Goal: Task Accomplishment & Management: Manage account settings

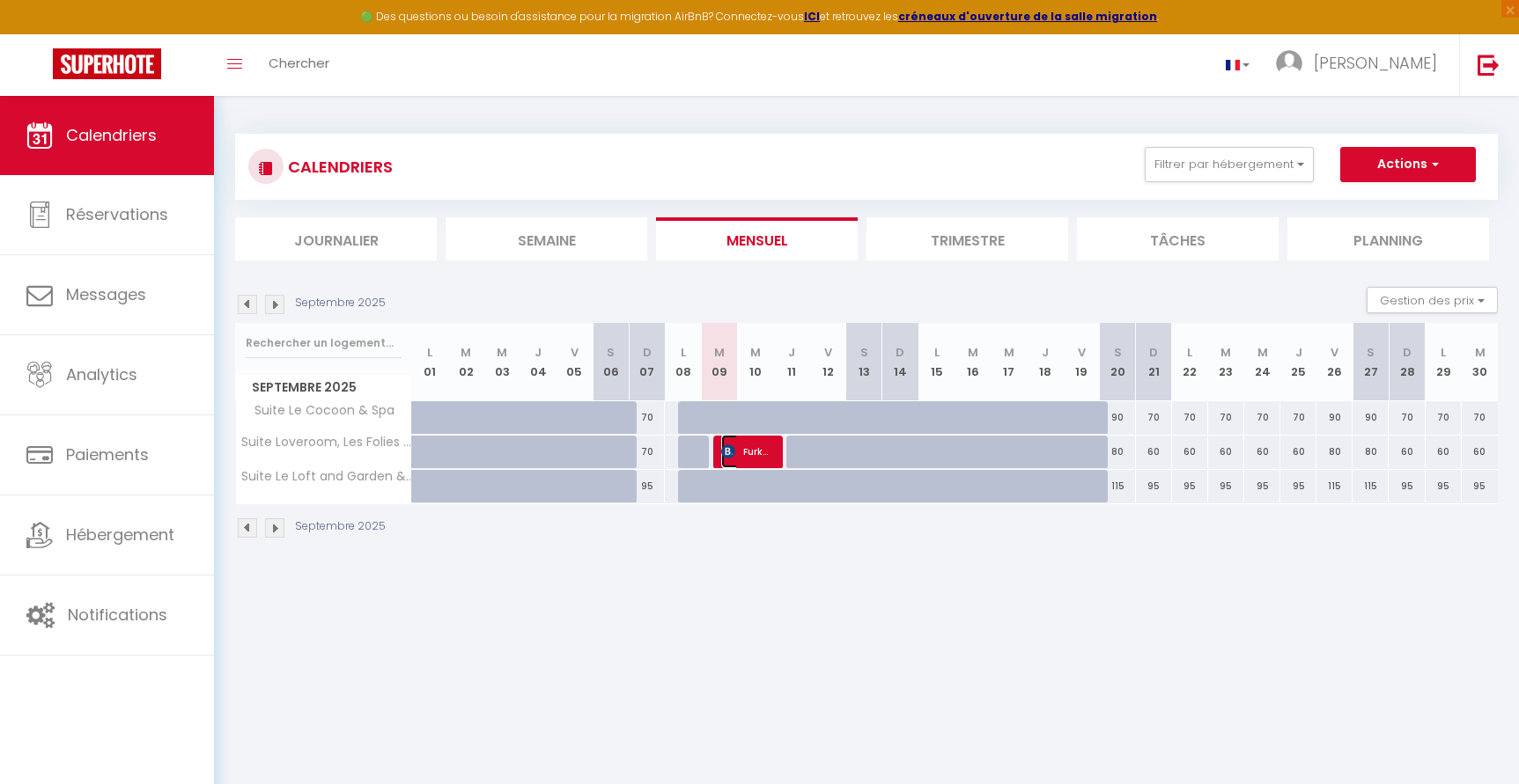
click at [764, 450] on span "Furkan Bag" at bounding box center [746, 451] width 48 height 33
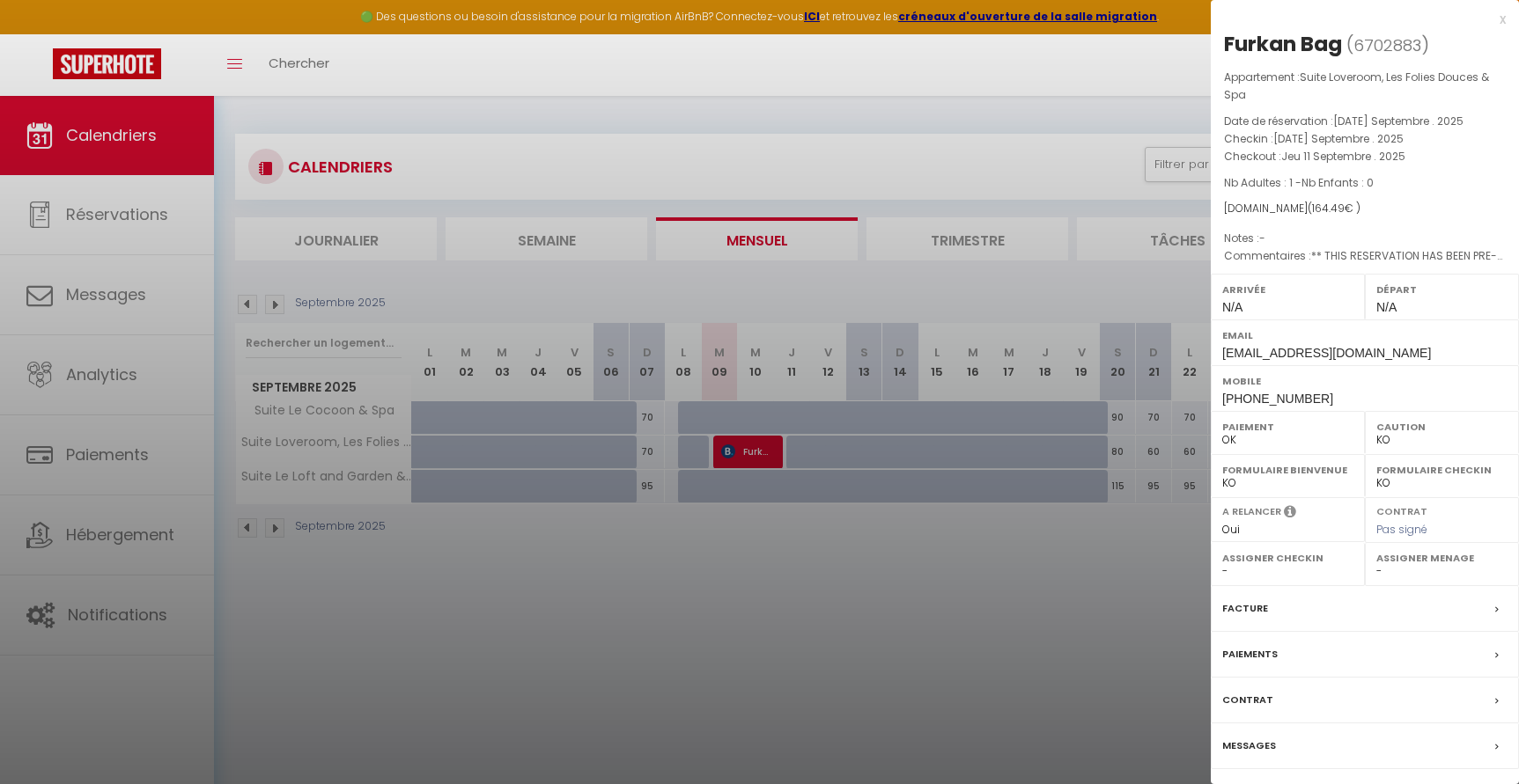
click at [1245, 610] on label "Facture" at bounding box center [1244, 609] width 46 height 19
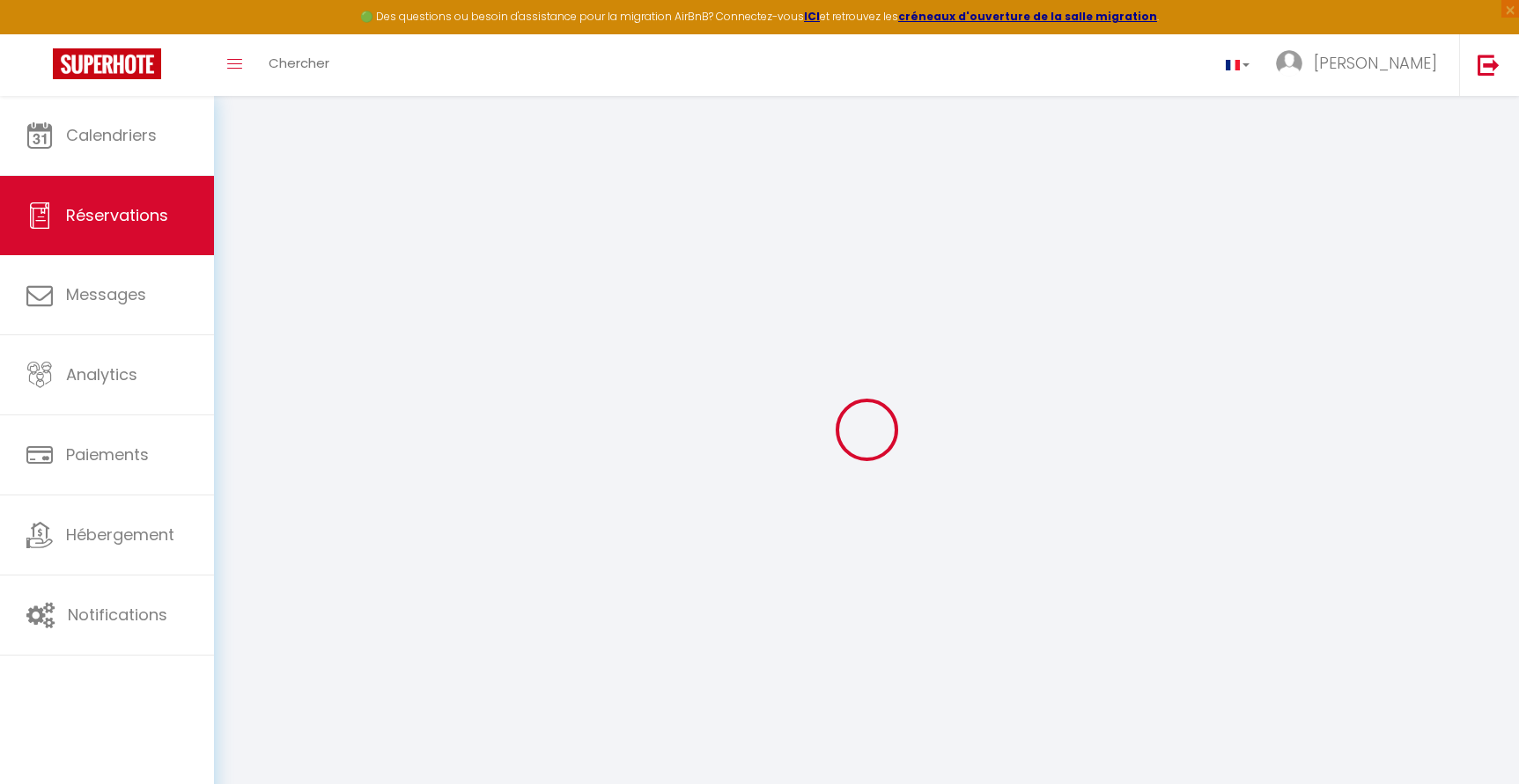
select select "cleaning"
select select "taxes"
select select
checkbox input "false"
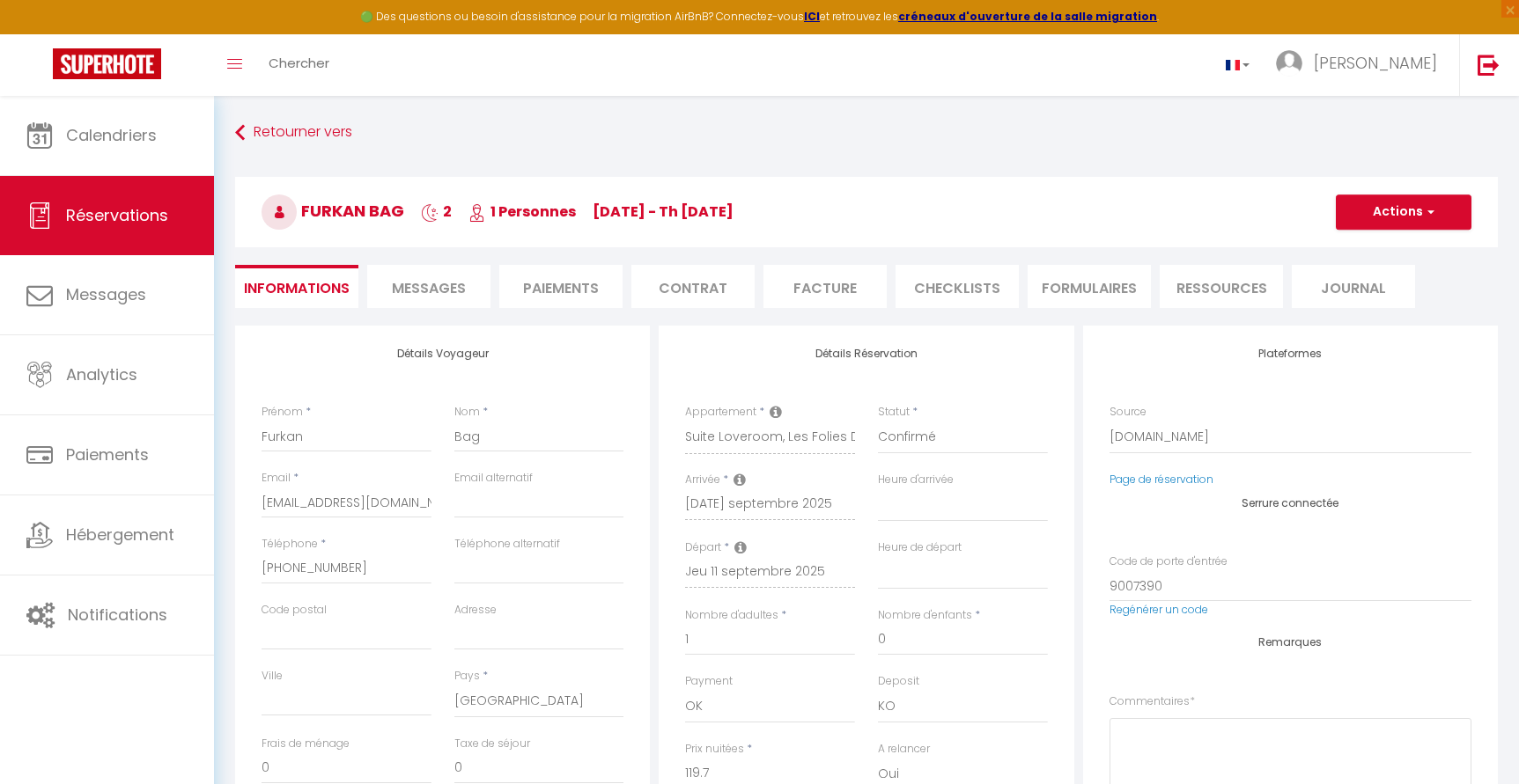
select select
checkbox input "false"
type textarea "** THIS RESERVATION HAS BEEN PRE-PAID ** BOOKING NOTE : Payment charge is EUR 2…"
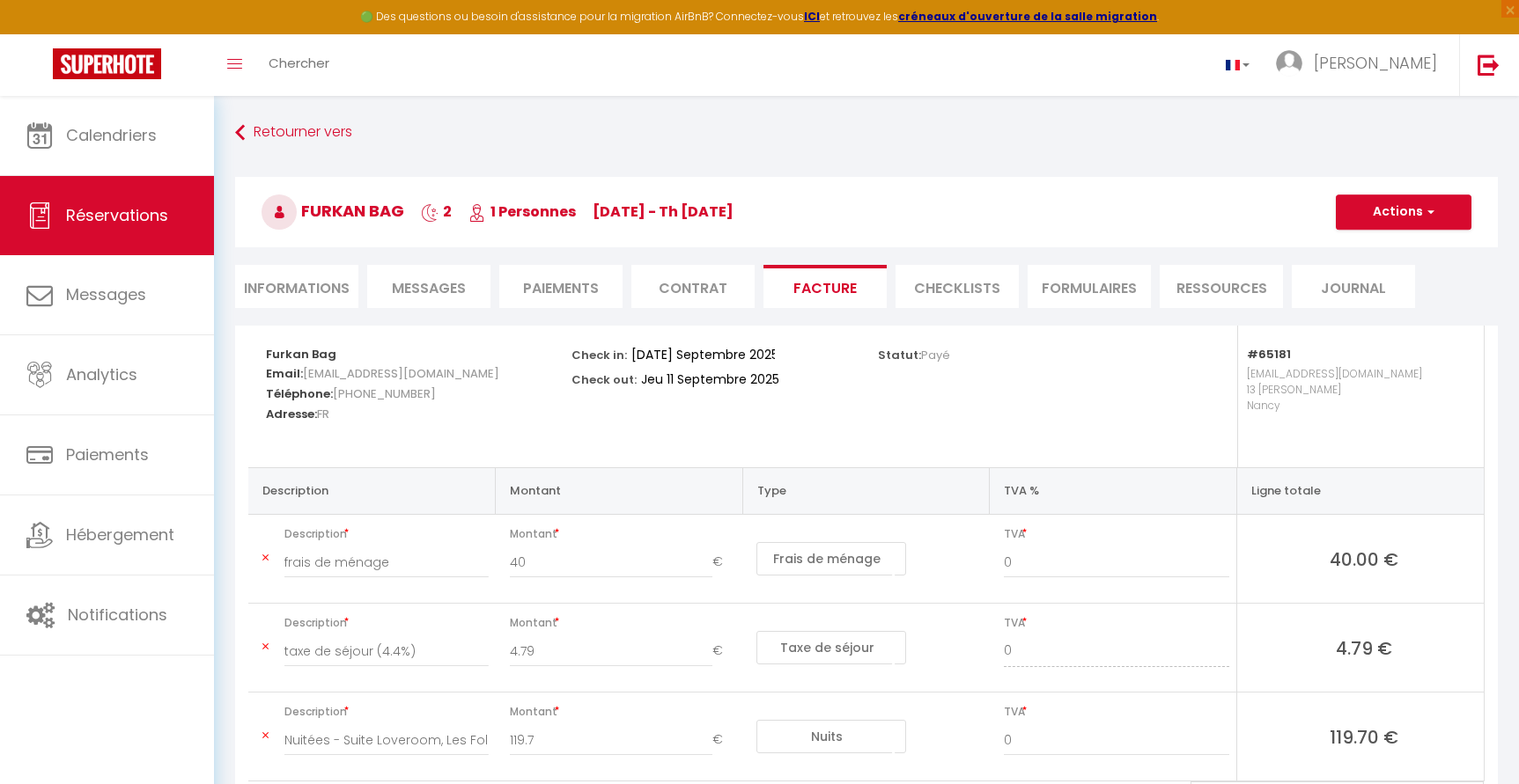
scroll to position [116, 0]
